Goal: Communication & Community: Answer question/provide support

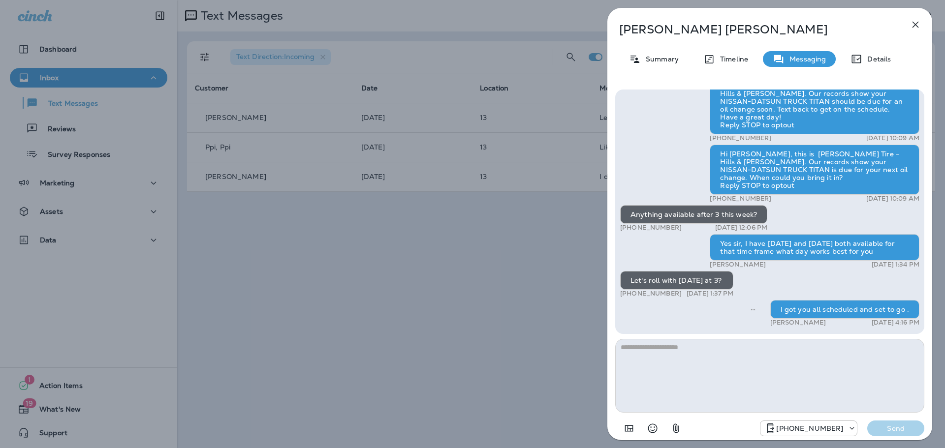
click at [576, 269] on div "[PERSON_NAME] Summary Timeline Messaging Details Thank you for stopping by [PER…" at bounding box center [472, 224] width 945 height 448
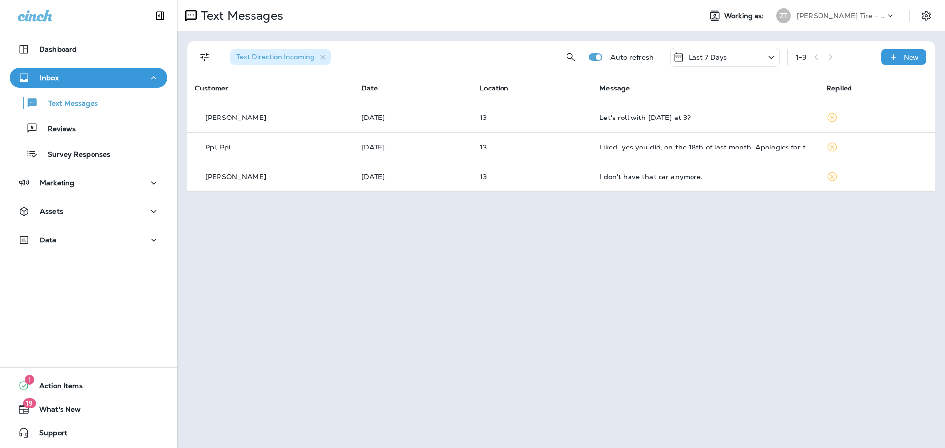
click at [839, 13] on p "[PERSON_NAME] Tire - Hills & [PERSON_NAME]" at bounding box center [841, 16] width 89 height 8
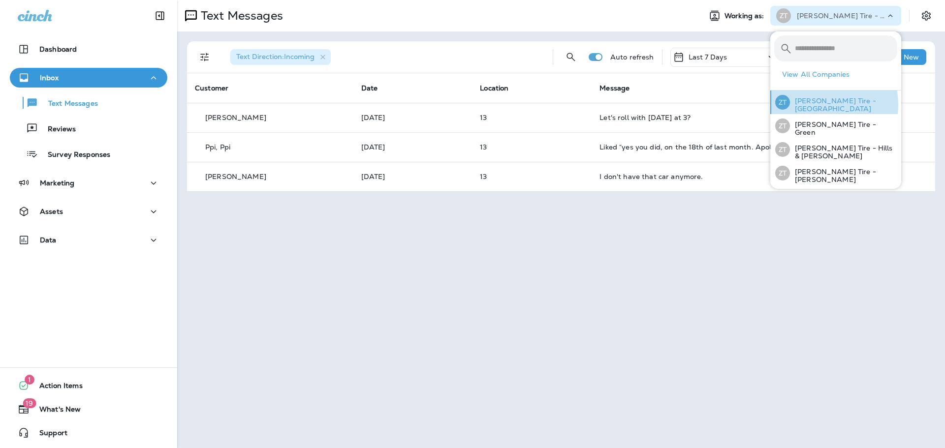
click at [811, 105] on p "[PERSON_NAME] Tire - [GEOGRAPHIC_DATA]" at bounding box center [843, 105] width 107 height 16
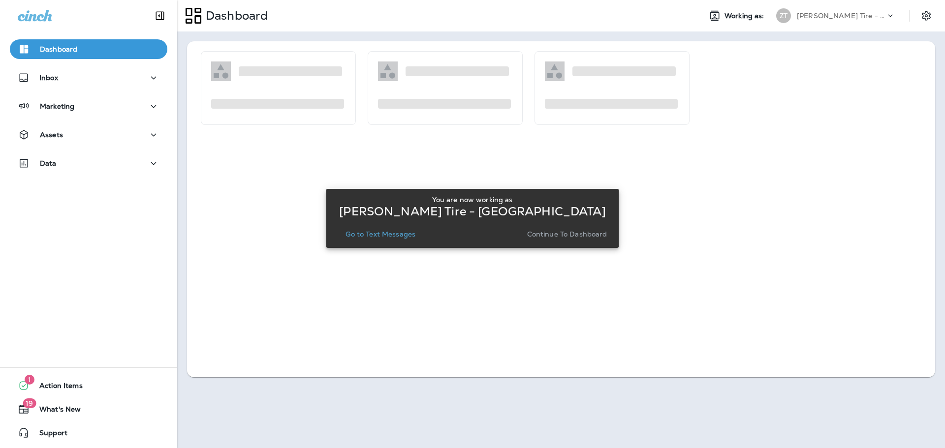
click at [557, 232] on p "Continue to Dashboard" at bounding box center [567, 234] width 80 height 8
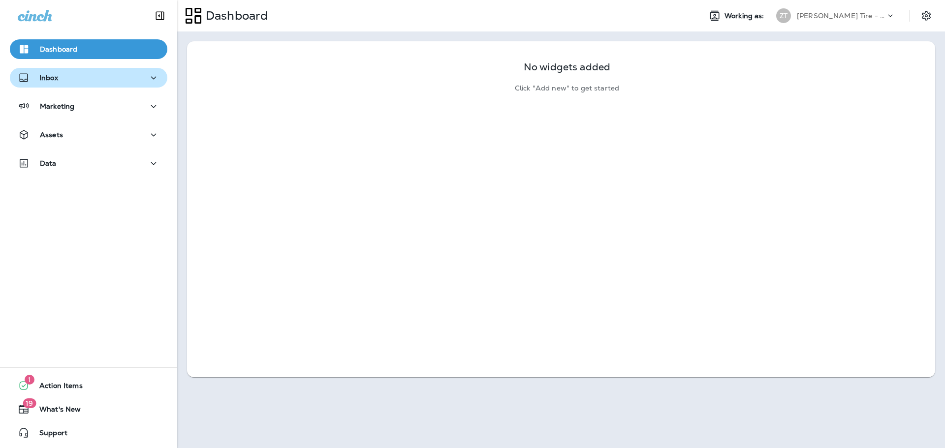
click at [94, 78] on div "Inbox" at bounding box center [89, 78] width 142 height 12
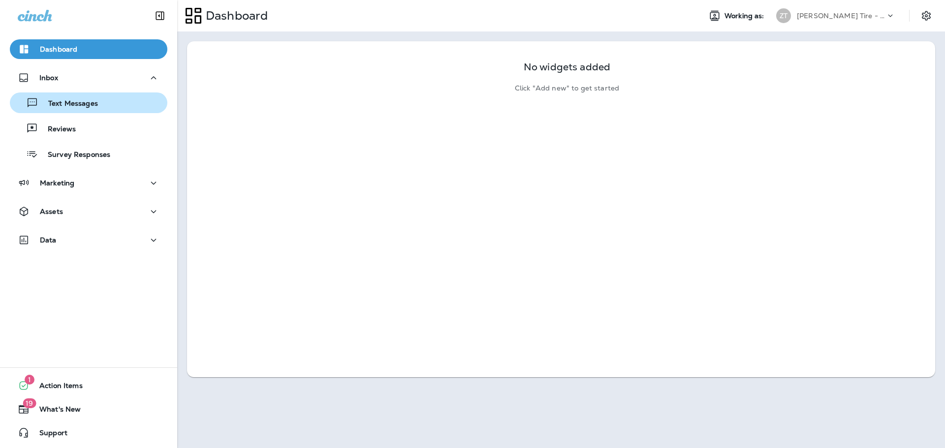
click at [90, 105] on p "Text Messages" at bounding box center [68, 103] width 60 height 9
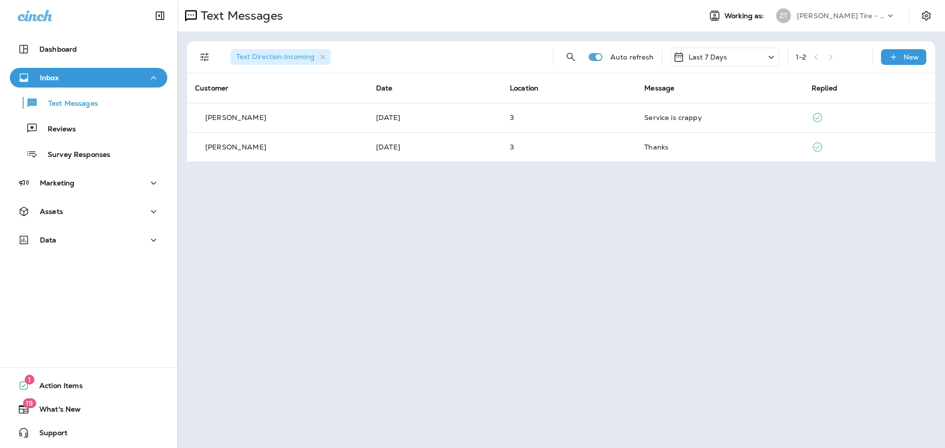
click at [808, 17] on p "[PERSON_NAME] Tire - [GEOGRAPHIC_DATA]" at bounding box center [841, 16] width 89 height 8
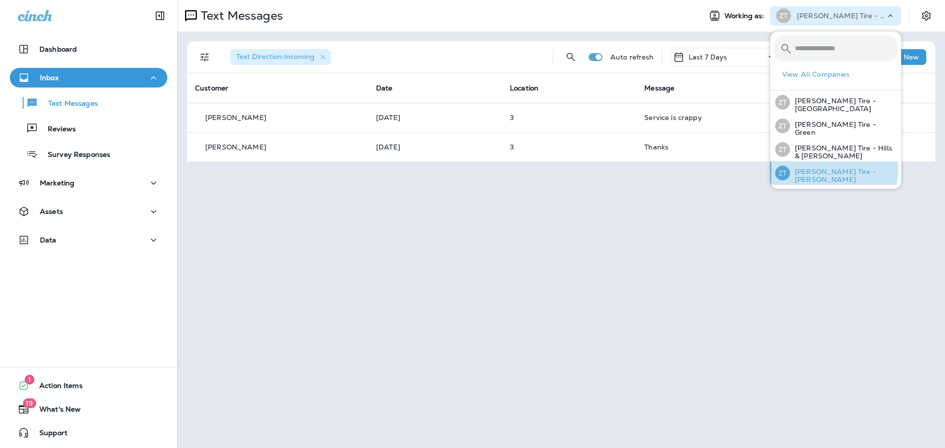
click at [806, 167] on div "[PERSON_NAME] Tire - [PERSON_NAME]" at bounding box center [836, 173] width 130 height 24
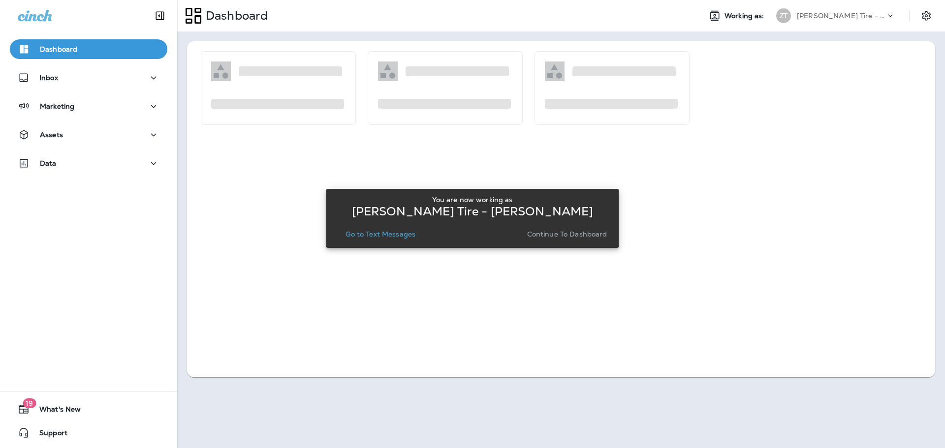
click at [558, 230] on p "Continue to Dashboard" at bounding box center [567, 234] width 80 height 8
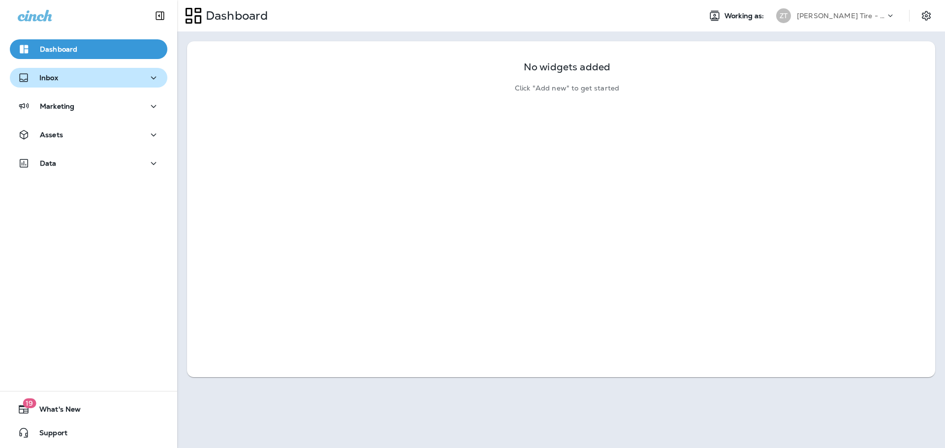
click at [119, 74] on div "Inbox" at bounding box center [89, 78] width 142 height 12
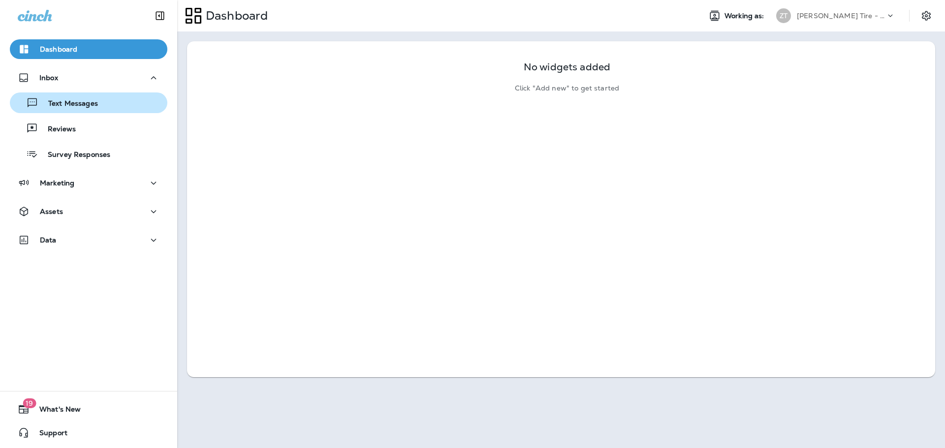
click at [117, 99] on div "Text Messages" at bounding box center [89, 102] width 150 height 15
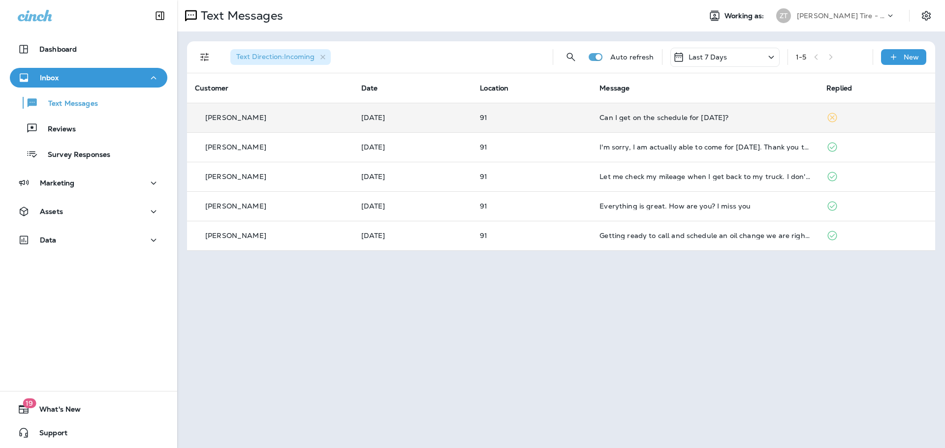
click at [664, 125] on td "Can I get on the schedule for [DATE]?" at bounding box center [705, 118] width 227 height 30
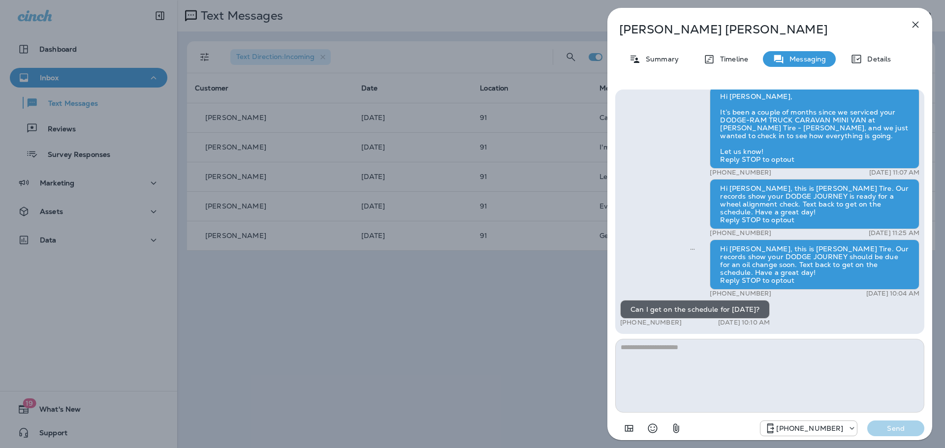
click at [651, 354] on textarea at bounding box center [769, 376] width 309 height 74
type textarea "**********"
click at [883, 426] on p "Send" at bounding box center [895, 428] width 41 height 9
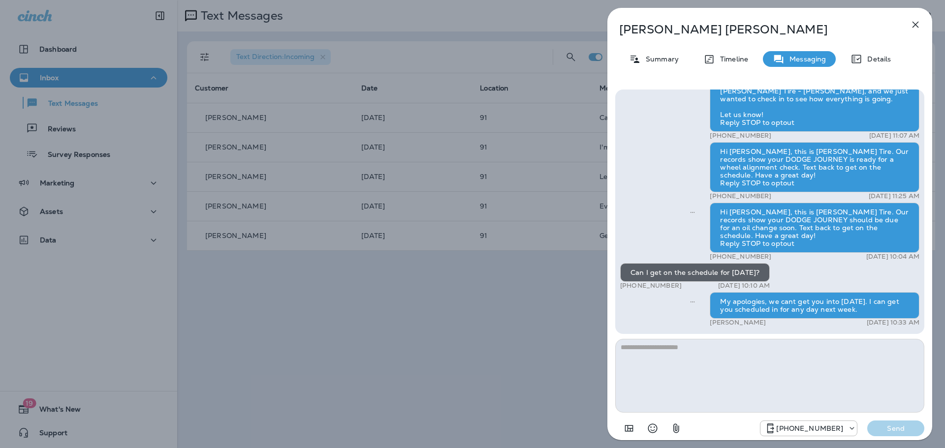
click at [435, 278] on div "[PERSON_NAME] Summary Timeline Messaging Details Hi [PERSON_NAME], this is [PER…" at bounding box center [472, 224] width 945 height 448
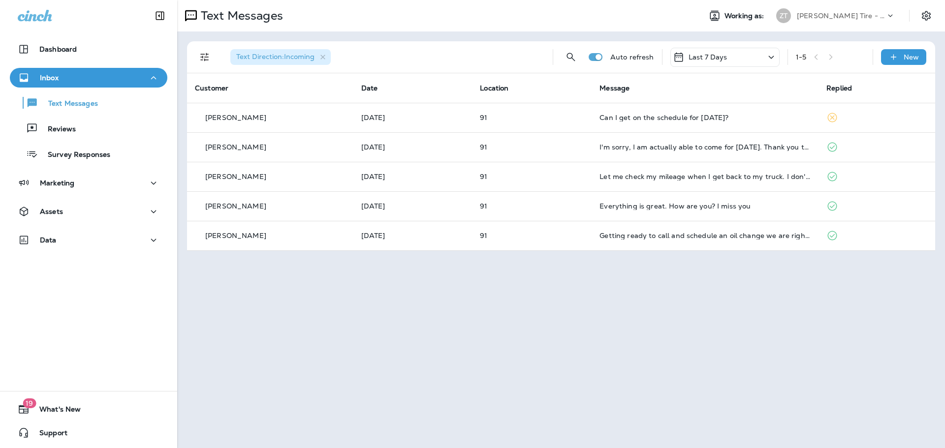
click at [836, 20] on div "[PERSON_NAME] Tire - [PERSON_NAME]" at bounding box center [841, 15] width 89 height 15
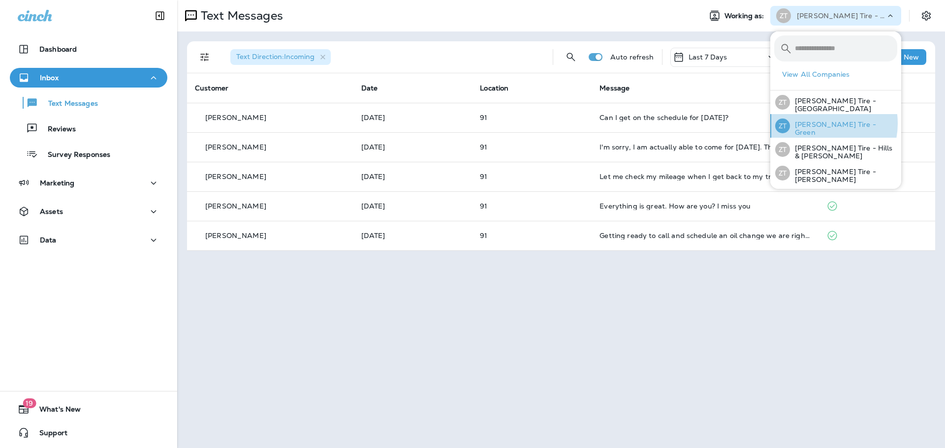
click at [816, 124] on p "[PERSON_NAME] Tire - Green" at bounding box center [843, 129] width 107 height 16
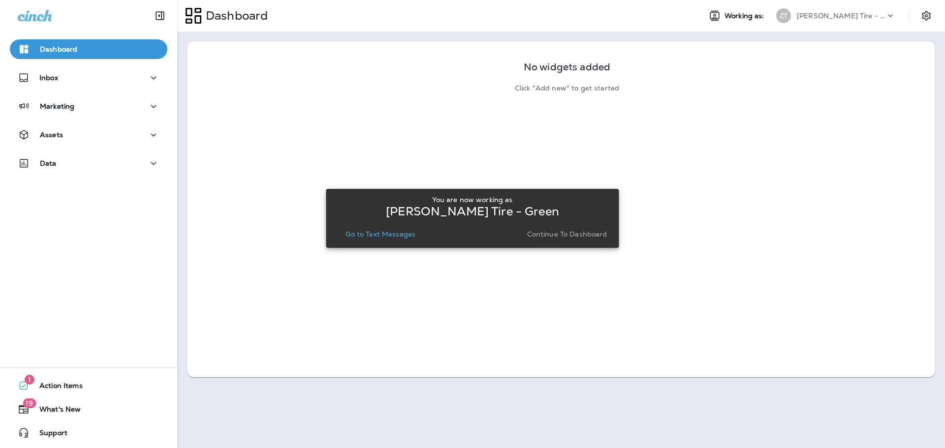
click at [558, 232] on p "Continue to Dashboard" at bounding box center [567, 234] width 80 height 8
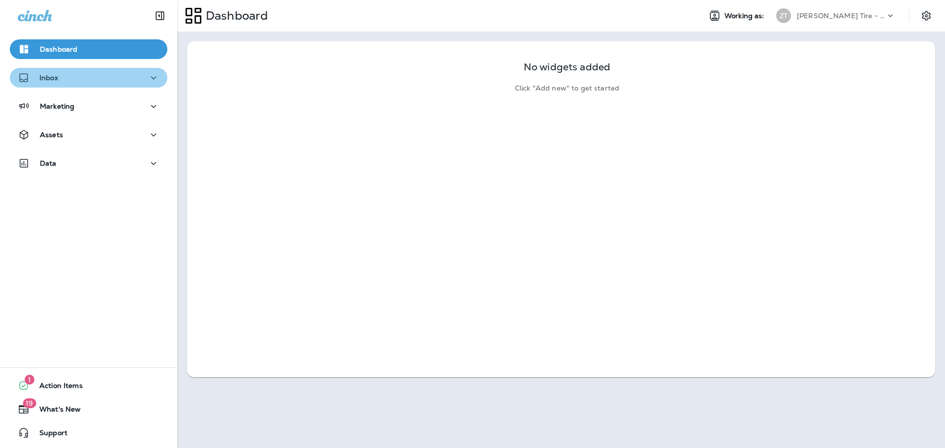
click at [94, 86] on button "Inbox" at bounding box center [88, 78] width 157 height 20
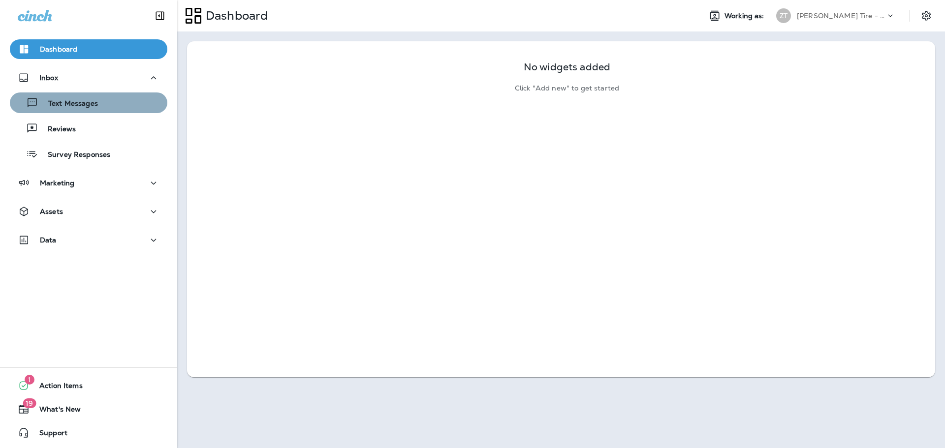
click at [95, 97] on div "Text Messages" at bounding box center [56, 102] width 84 height 15
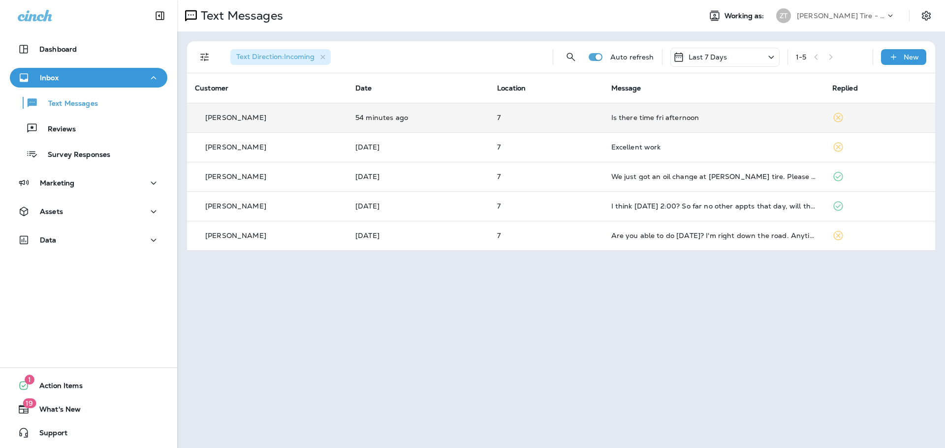
click at [667, 119] on div "Is there time fri afternoon" at bounding box center [713, 118] width 205 height 8
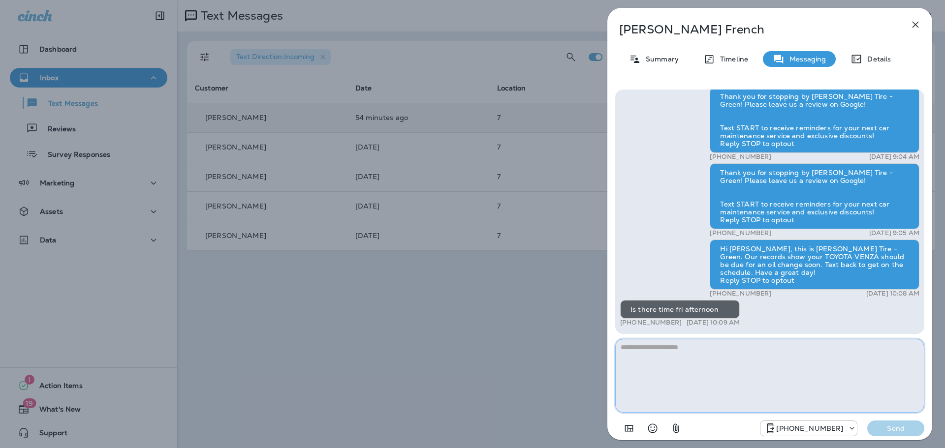
click at [715, 375] on textarea at bounding box center [769, 376] width 309 height 74
type textarea "*"
type textarea "**********"
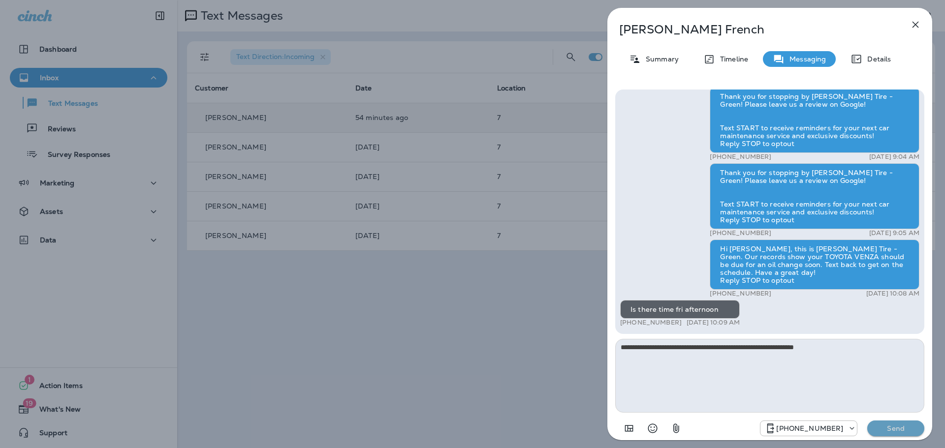
click at [876, 428] on p "Send" at bounding box center [895, 428] width 41 height 9
